Goal: Submit feedback/report problem: Submit feedback/report problem

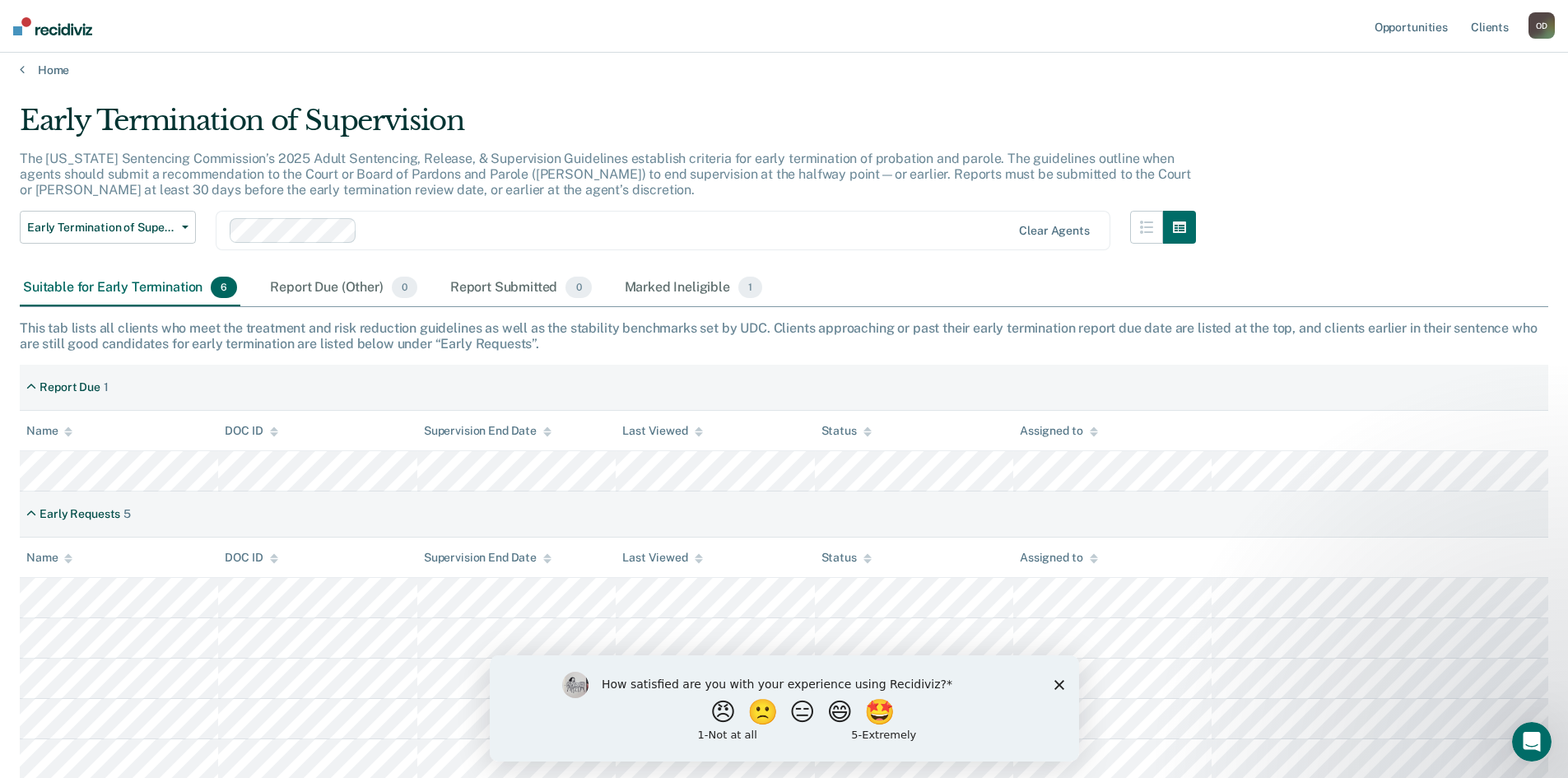
scroll to position [11, 0]
drag, startPoint x: 711, startPoint y: 710, endPoint x: 749, endPoint y: 731, distance: 43.4
click at [712, 711] on button "😠" at bounding box center [724, 711] width 29 height 25
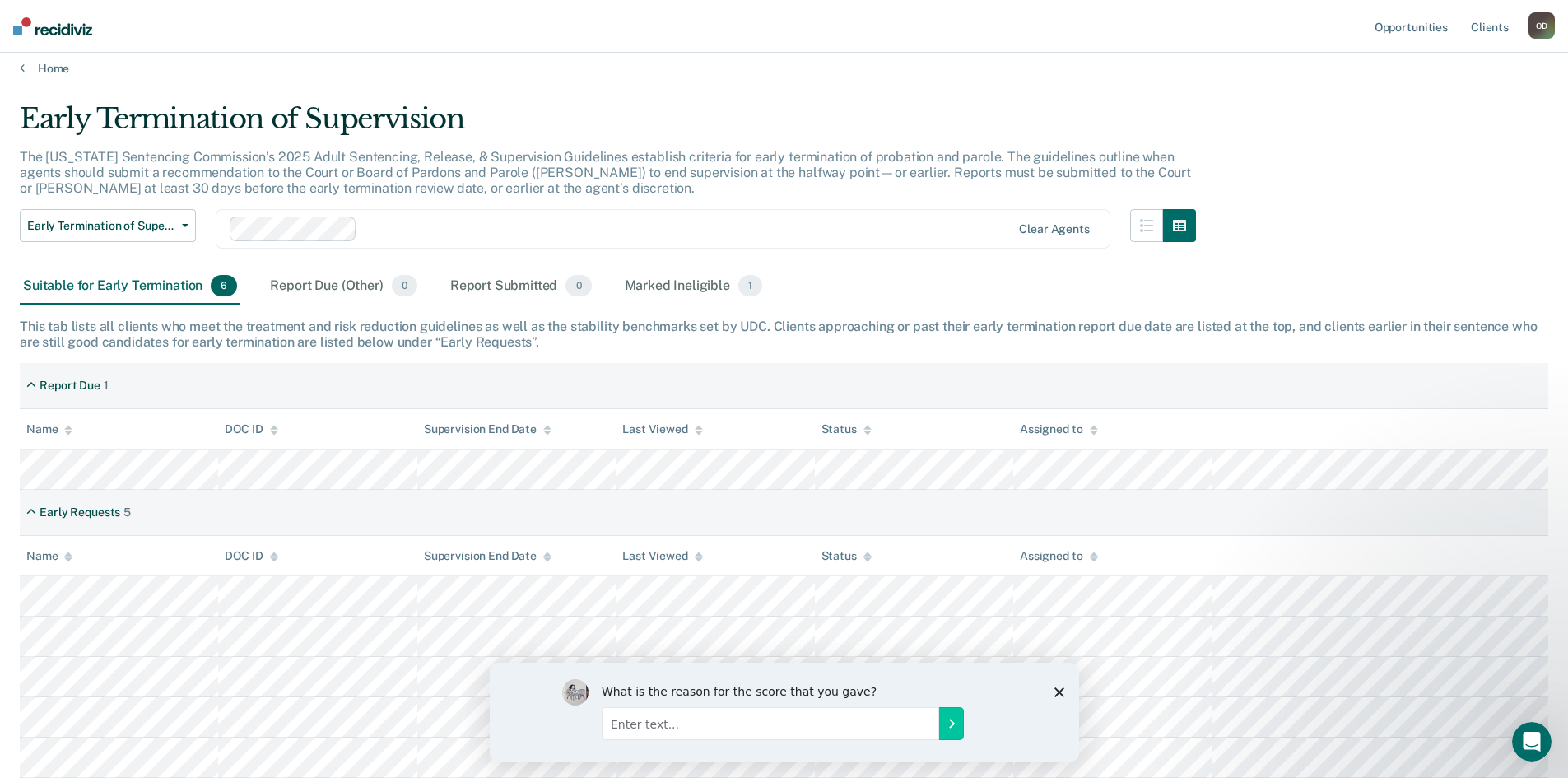
click at [698, 720] on input "Enter text..." at bounding box center [769, 723] width 338 height 33
type input "It is not helpful it causes more work and frustration"
click at [946, 722] on icon "Submit your response" at bounding box center [951, 723] width 13 height 13
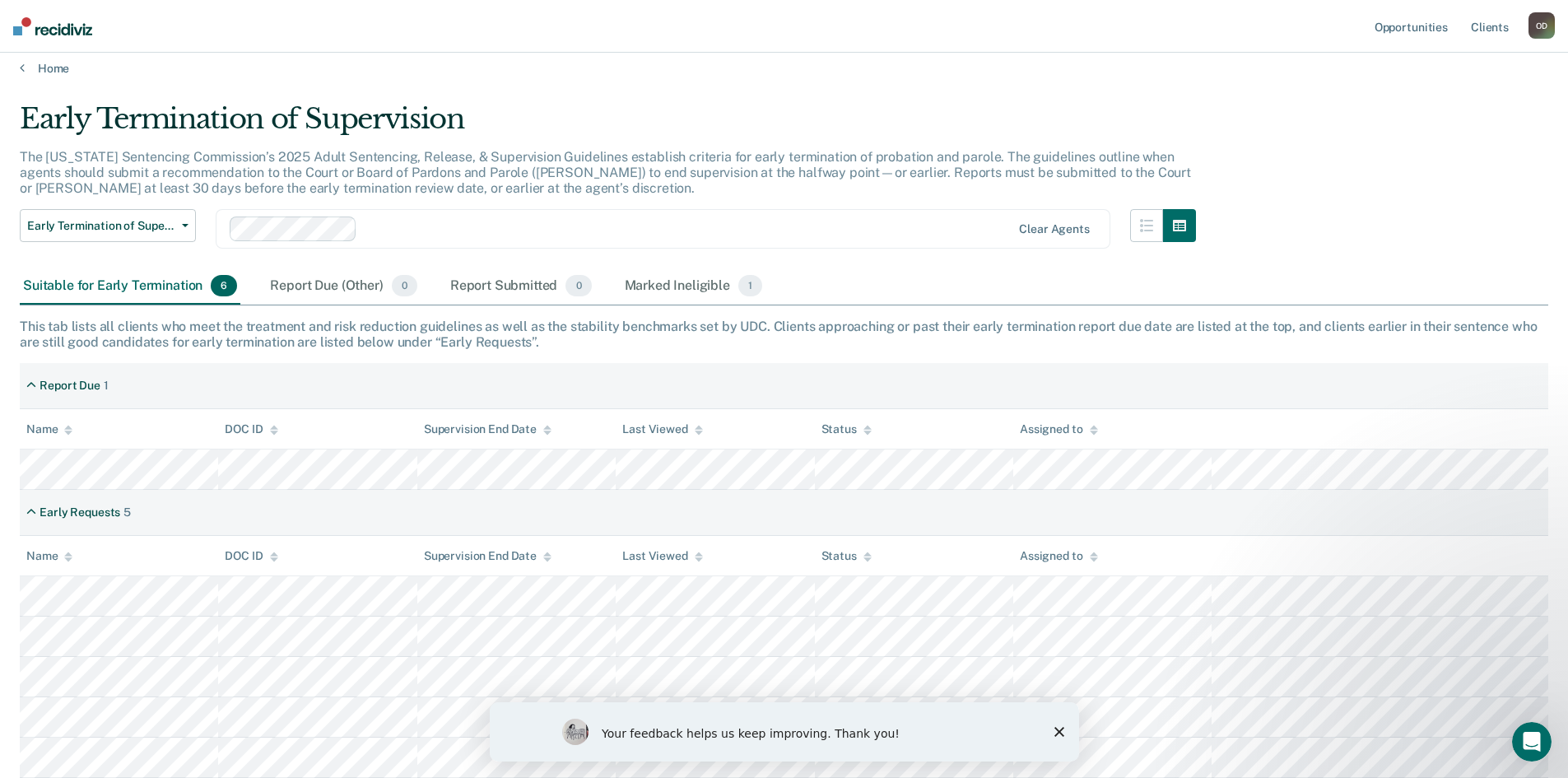
click at [1055, 730] on icon "Close survey" at bounding box center [1058, 731] width 10 height 10
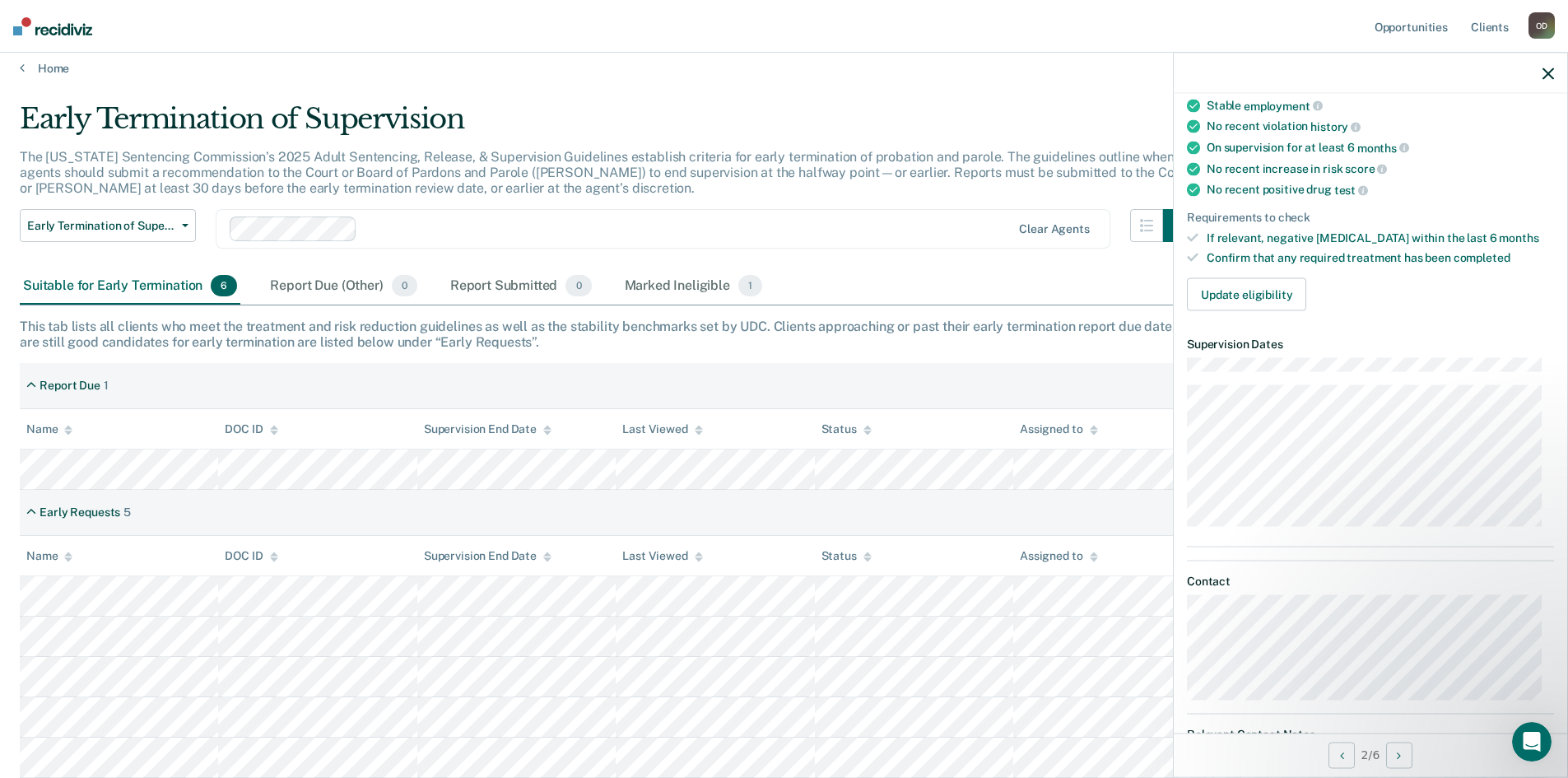
scroll to position [0, 0]
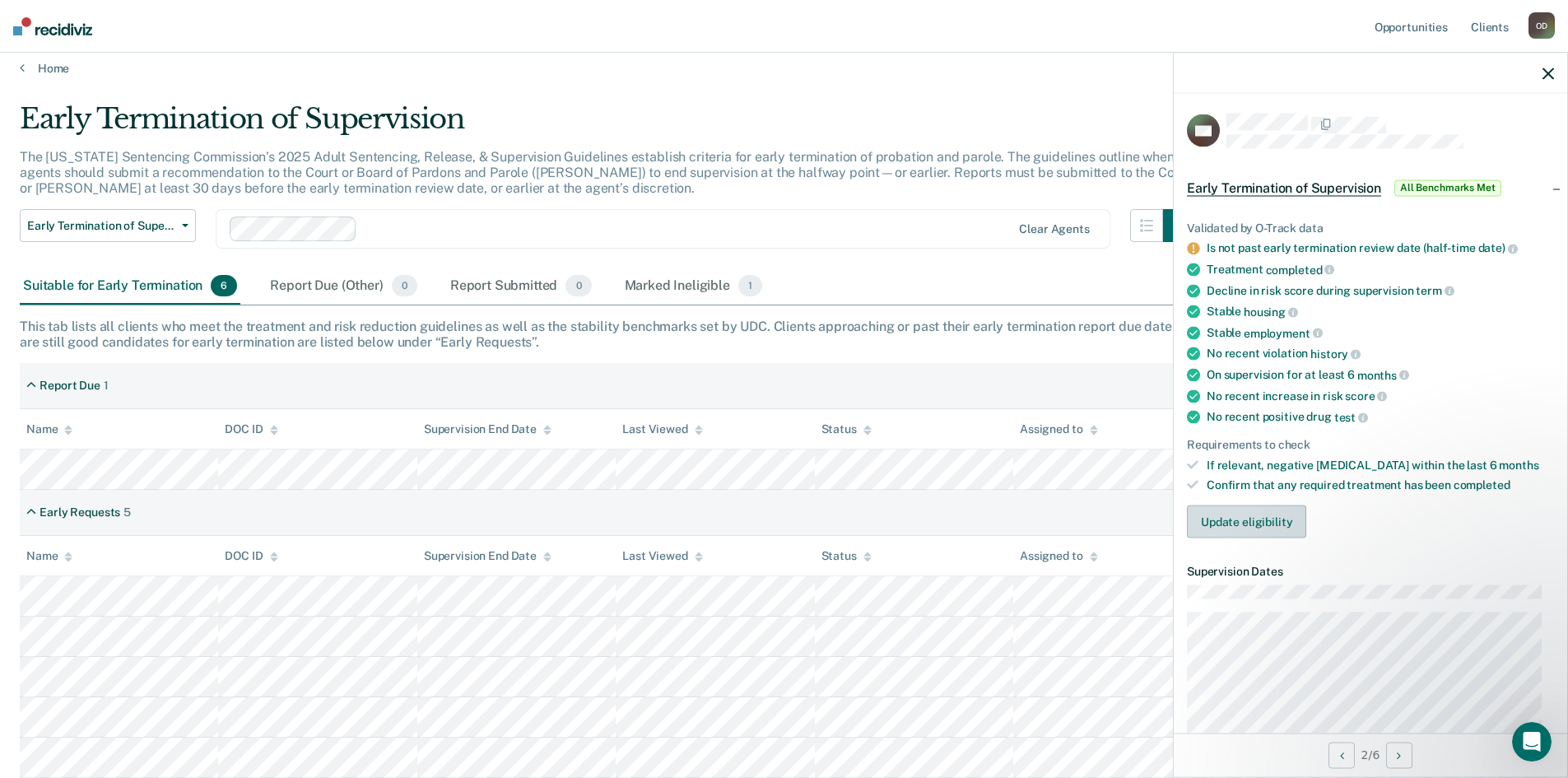
click at [1259, 516] on button "Update eligibility" at bounding box center [1246, 521] width 119 height 33
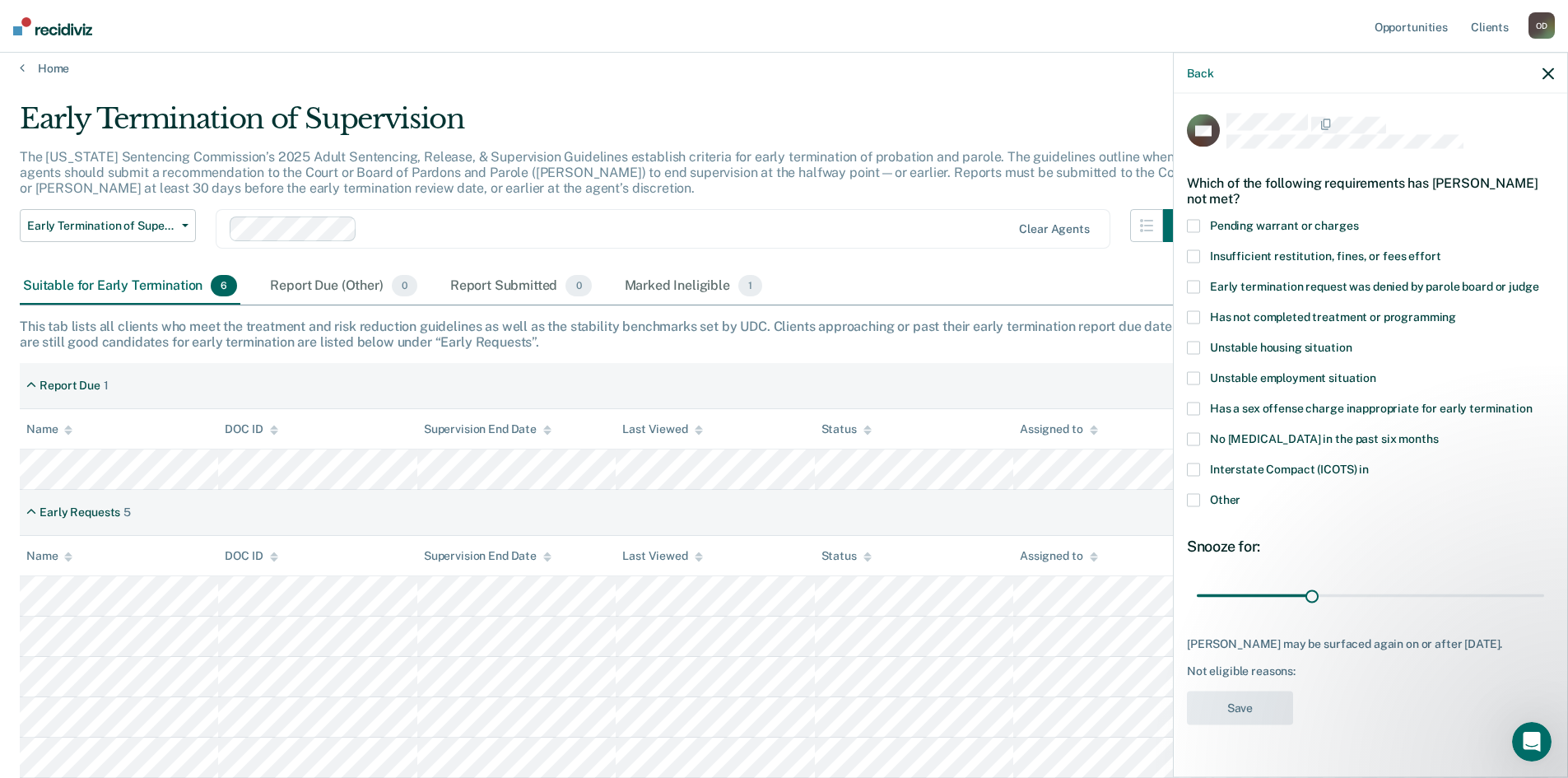
click at [1191, 500] on span at bounding box center [1193, 499] width 13 height 13
click at [1240, 493] on input "Other" at bounding box center [1240, 493] width 0 height 0
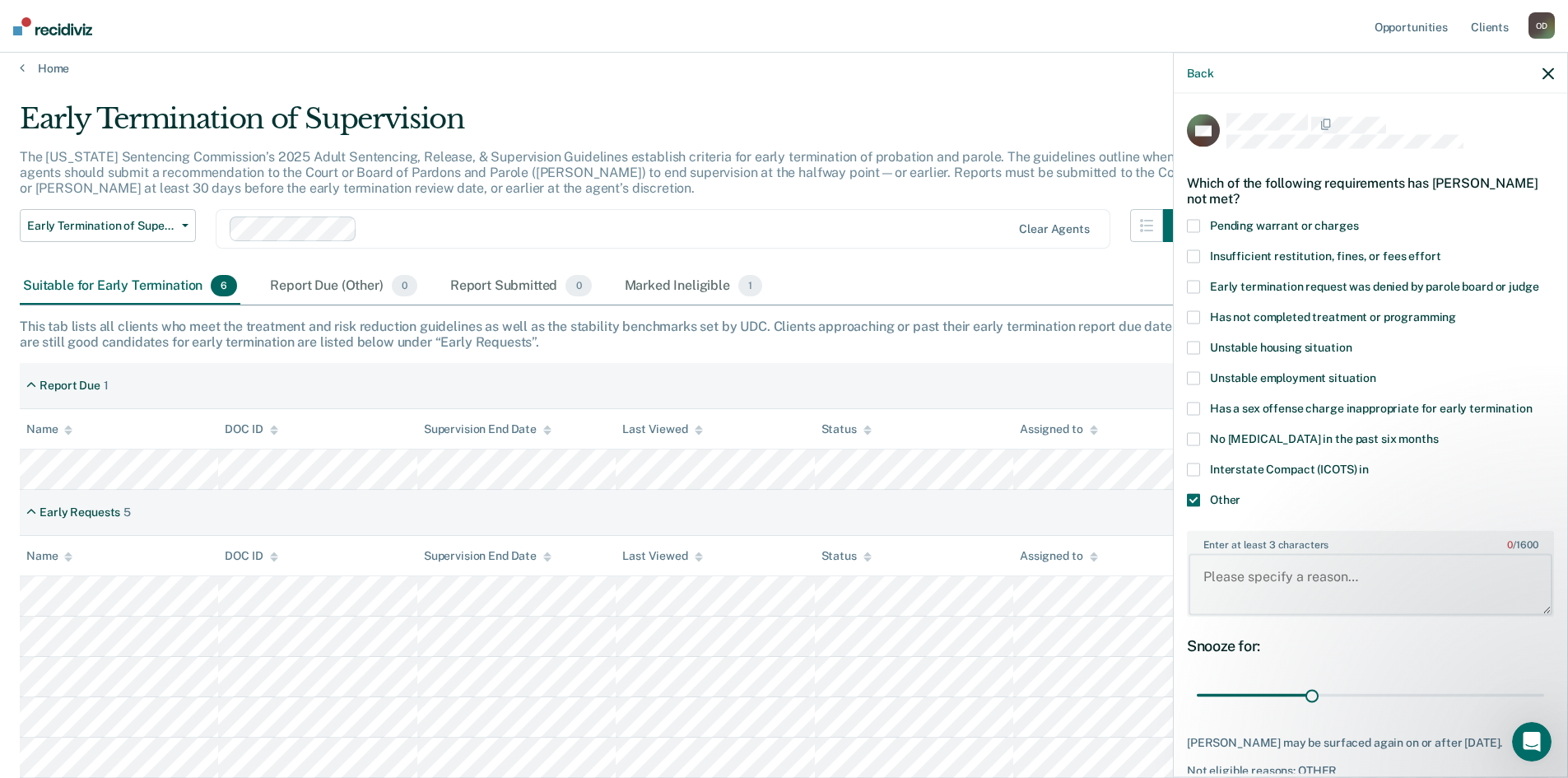
click at [1261, 578] on textarea "Enter at least 3 characters 0 / 1600" at bounding box center [1370, 584] width 364 height 61
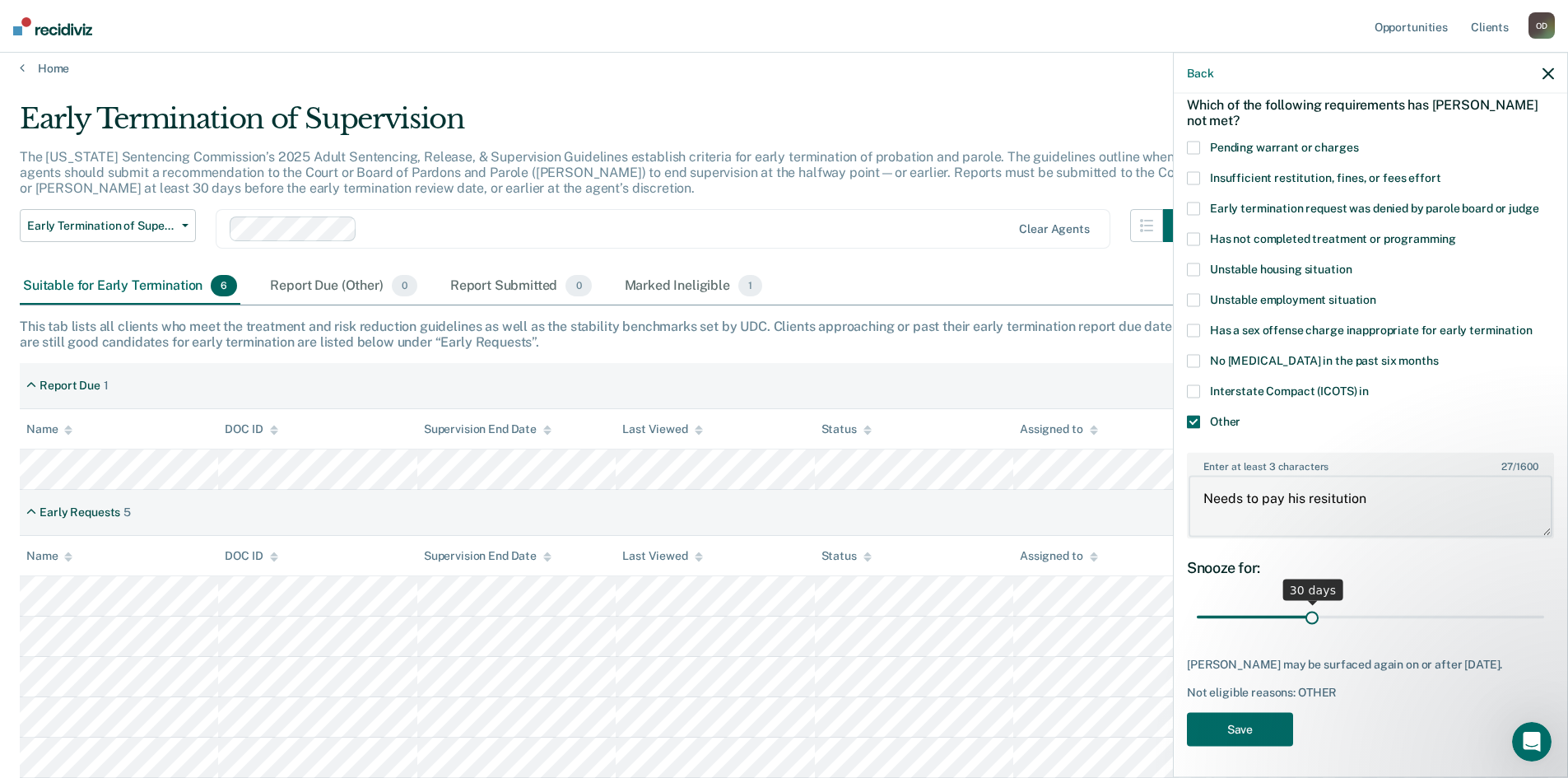
type textarea "Needs to pay his resitution"
drag, startPoint x: 1307, startPoint y: 616, endPoint x: 1538, endPoint y: 630, distance: 231.4
type input "90"
click at [1538, 630] on input "range" at bounding box center [1369, 616] width 347 height 29
click at [1239, 721] on button "Save" at bounding box center [1240, 729] width 106 height 33
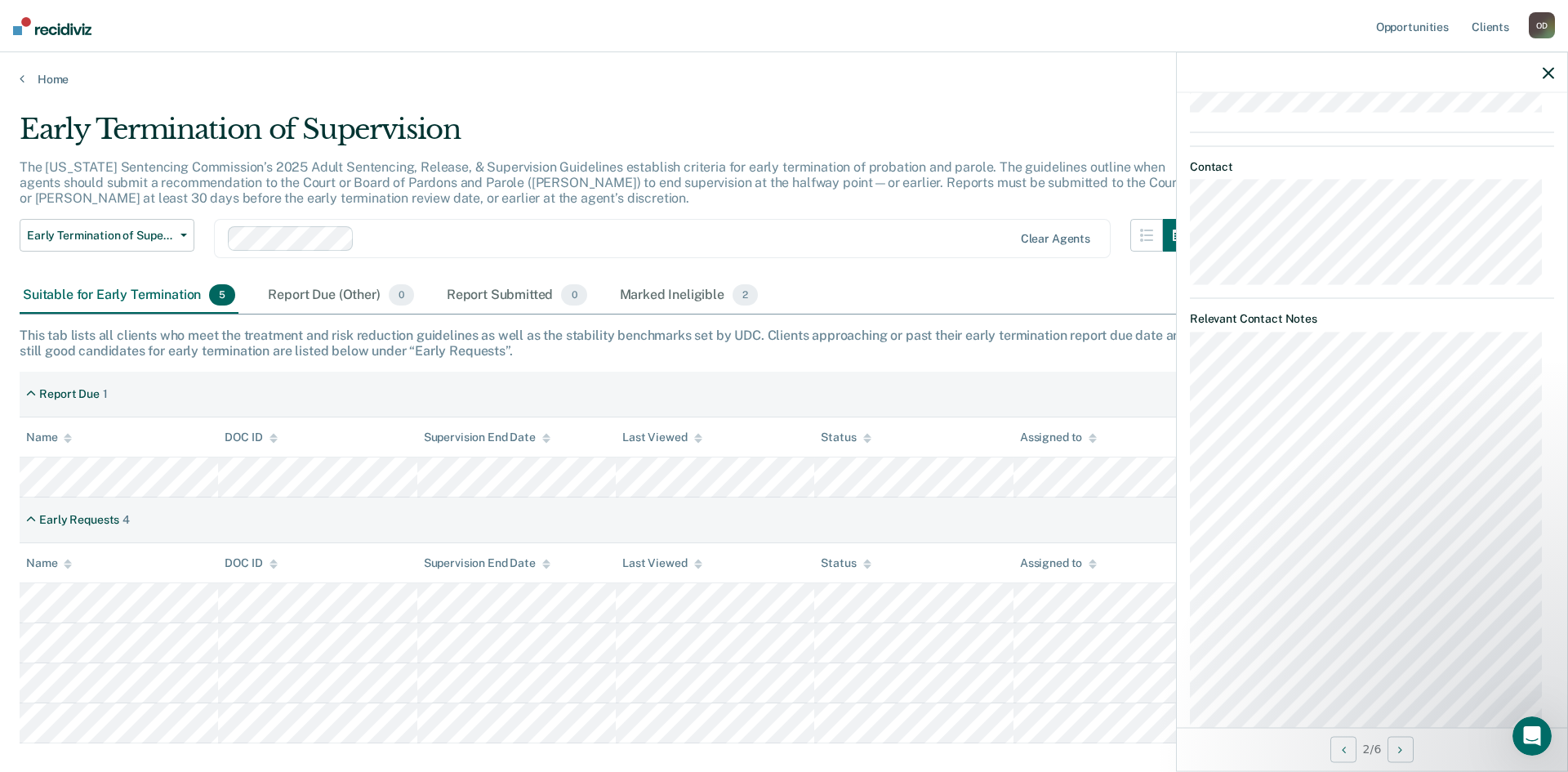
scroll to position [830, 0]
click at [1548, 70] on icon "button" at bounding box center [1548, 73] width 11 height 11
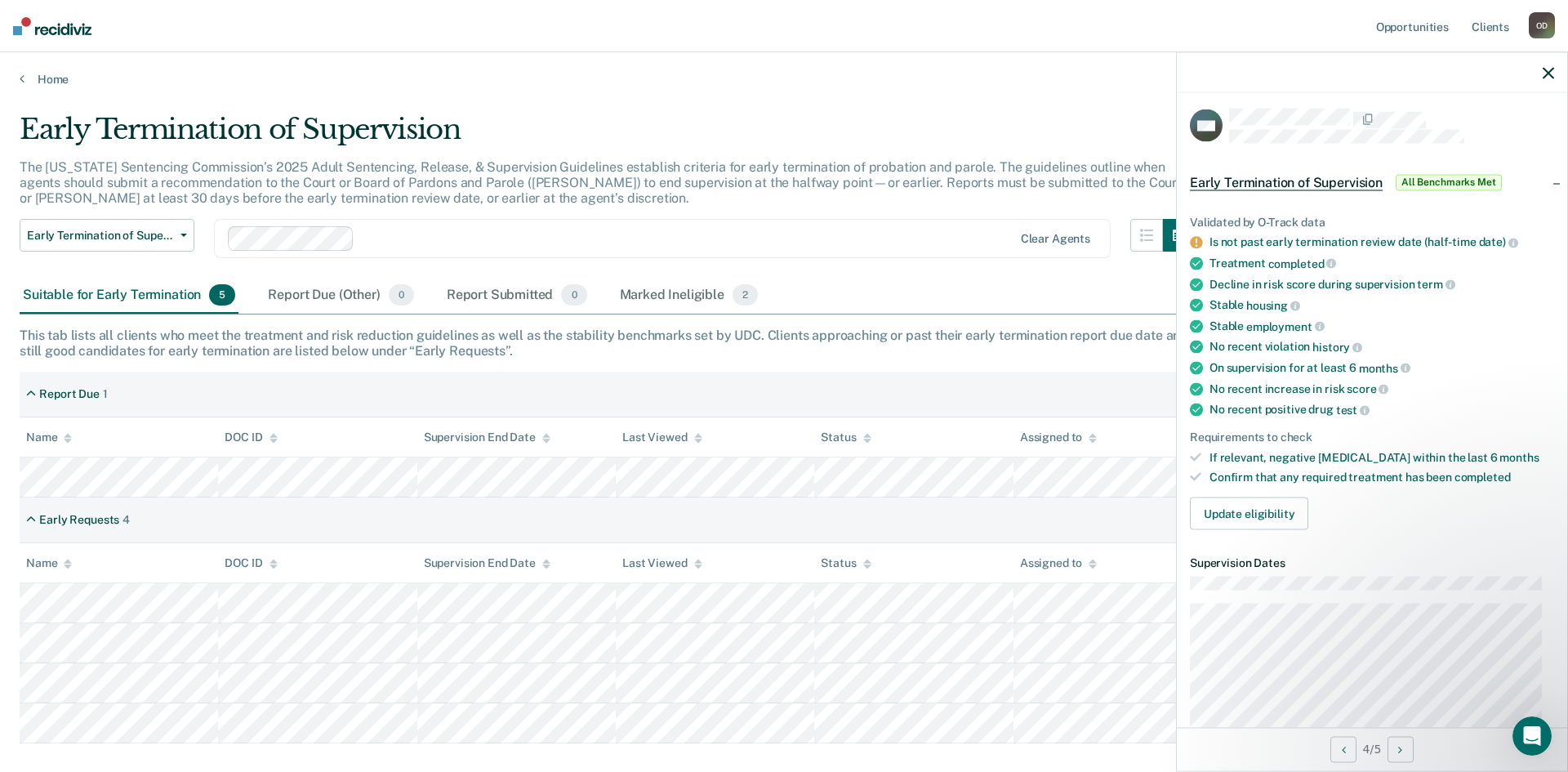
scroll to position [0, 0]
click at [713, 122] on div "Early Termination of Supervision" at bounding box center [608, 135] width 1176 height 46
